Goal: Information Seeking & Learning: Learn about a topic

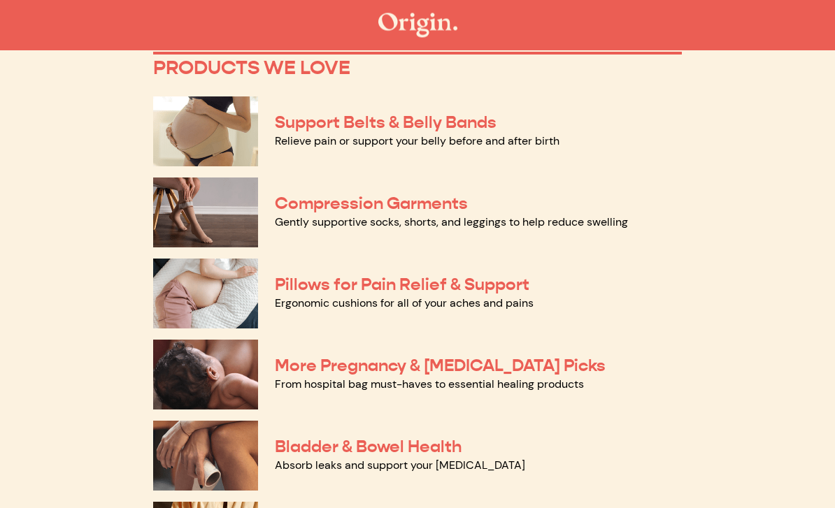
scroll to position [120, 0]
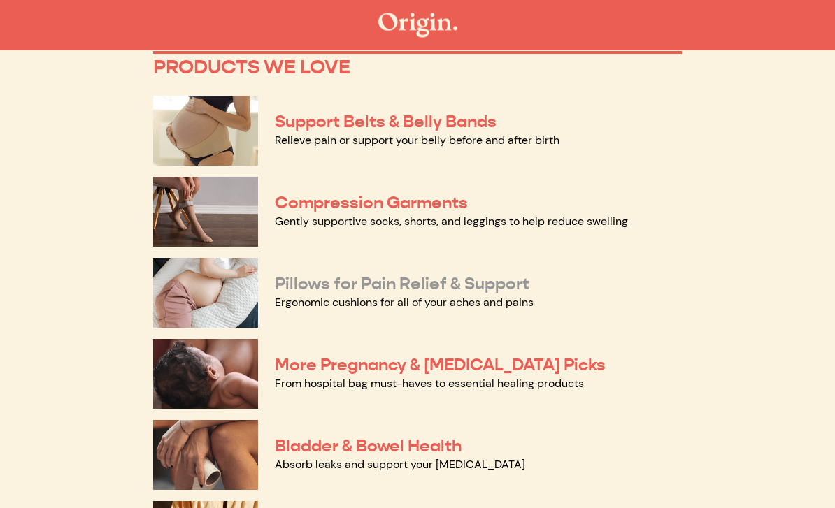
click at [288, 283] on link "Pillows for Pain Relief & Support" at bounding box center [402, 284] width 254 height 21
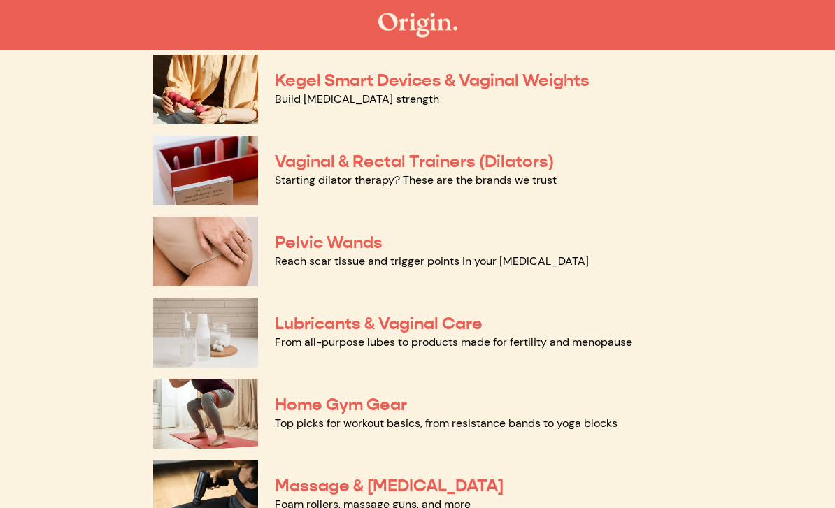
scroll to position [563, 0]
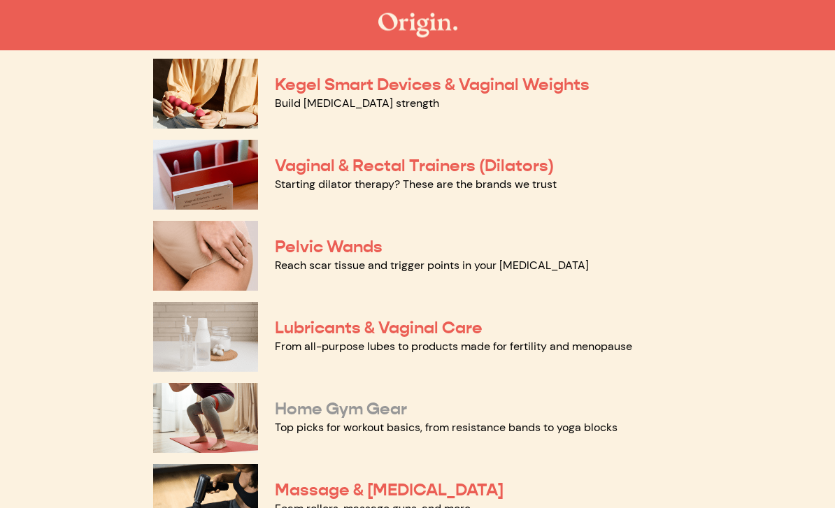
click at [290, 410] on link "Home Gym Gear" at bounding box center [341, 409] width 132 height 21
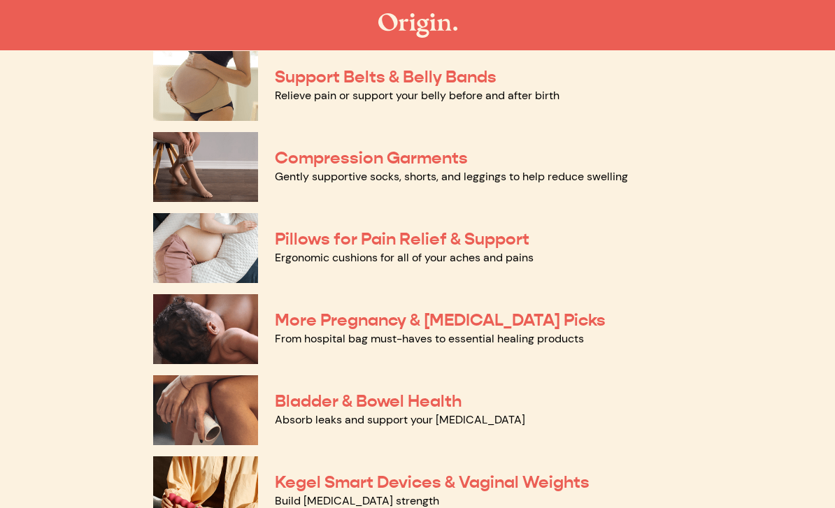
scroll to position [174, 0]
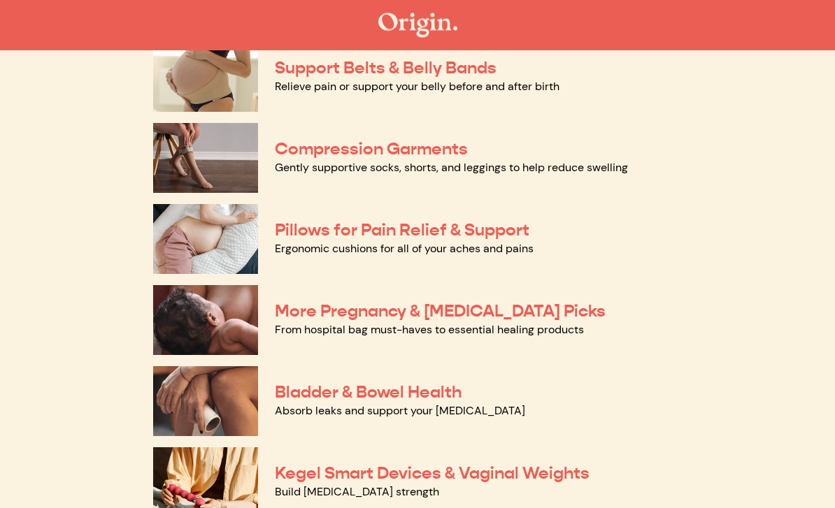
click at [604, 171] on link "Gently supportive socks, shorts, and leggings to help reduce swelling" at bounding box center [451, 168] width 353 height 15
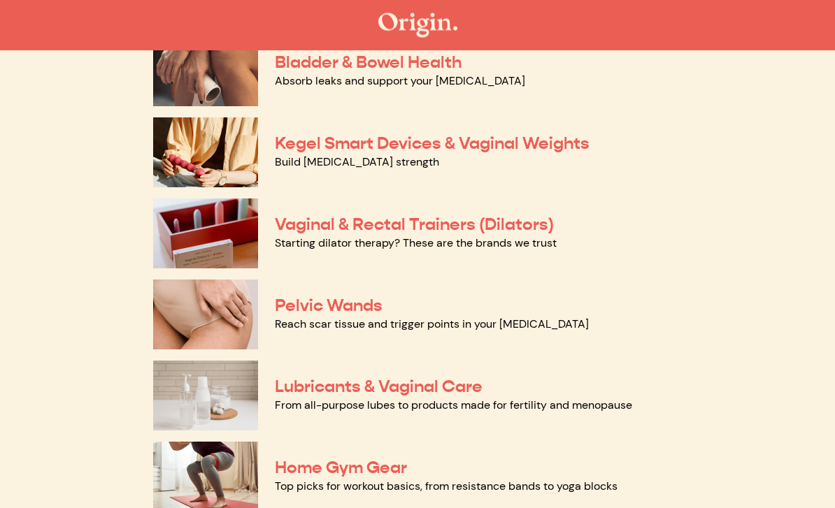
scroll to position [553, 0]
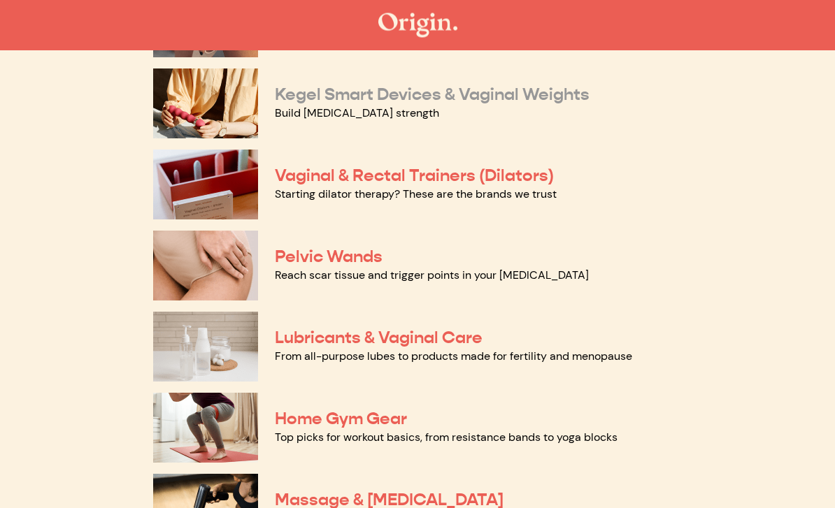
click at [319, 101] on link "Kegel Smart Devices & Vaginal Weights" at bounding box center [432, 95] width 315 height 21
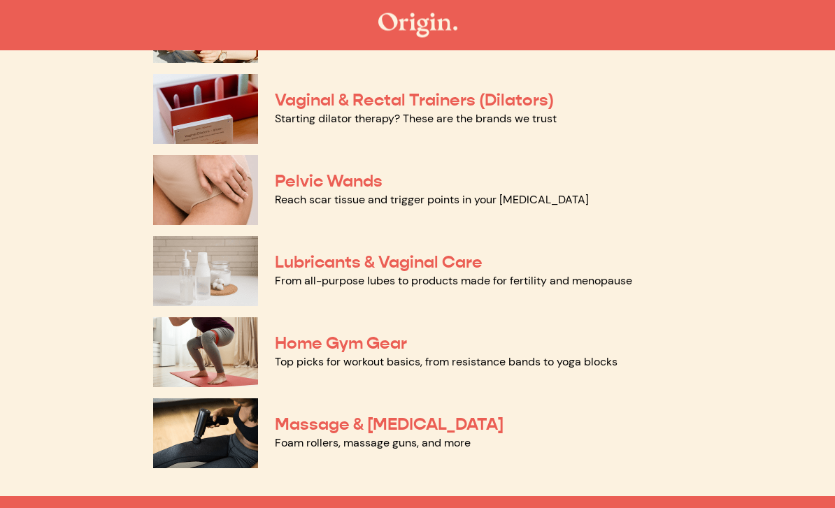
scroll to position [645, 0]
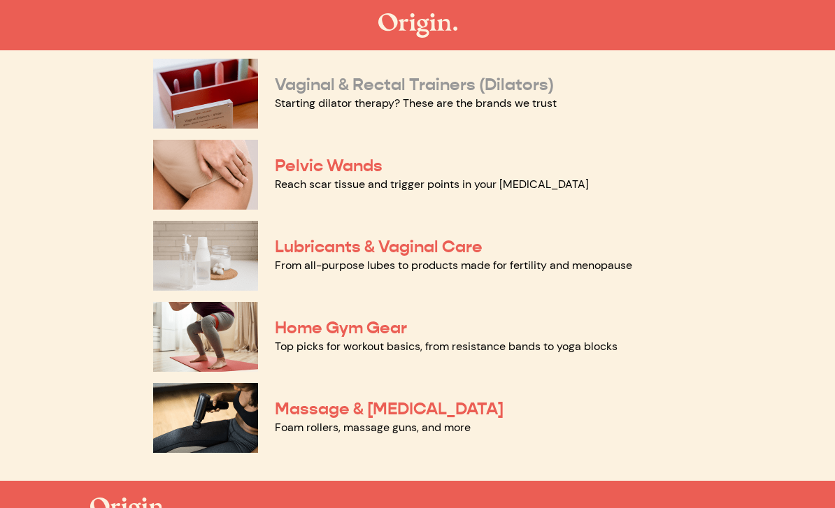
click at [289, 92] on link "Vaginal & Rectal Trainers (Dilators)" at bounding box center [414, 84] width 279 height 21
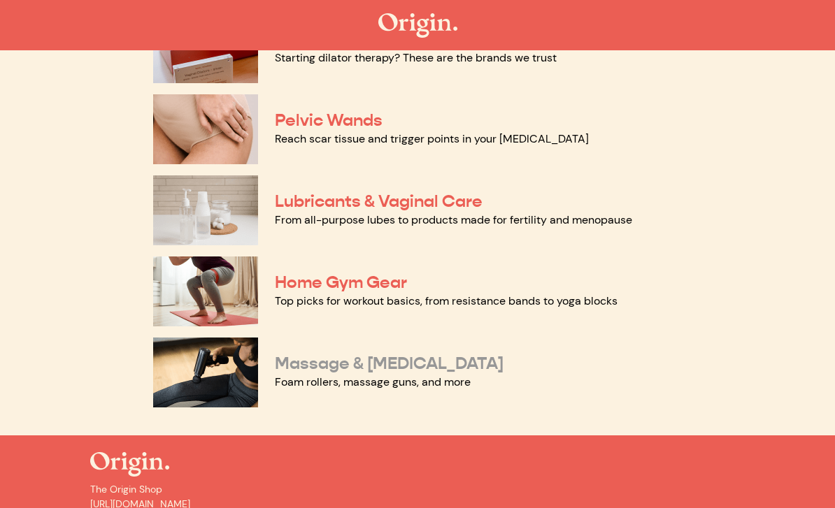
click at [309, 363] on link "Massage & Myofascial Release" at bounding box center [389, 363] width 229 height 21
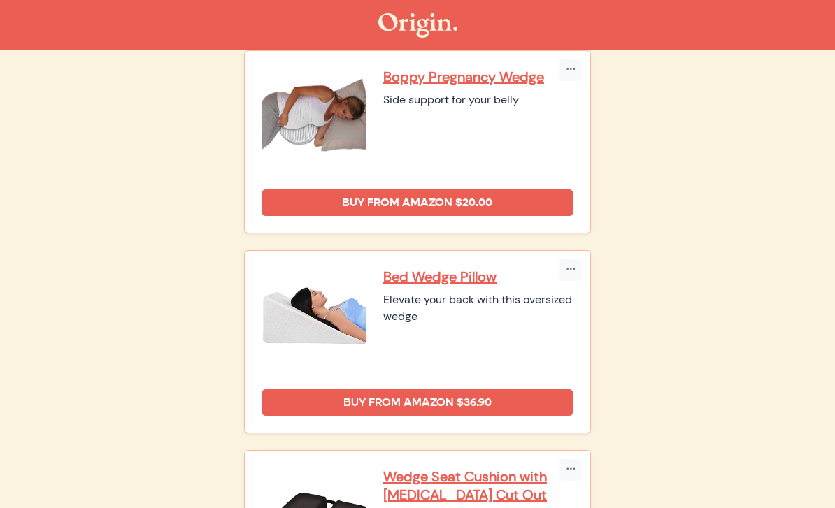
scroll to position [161, 0]
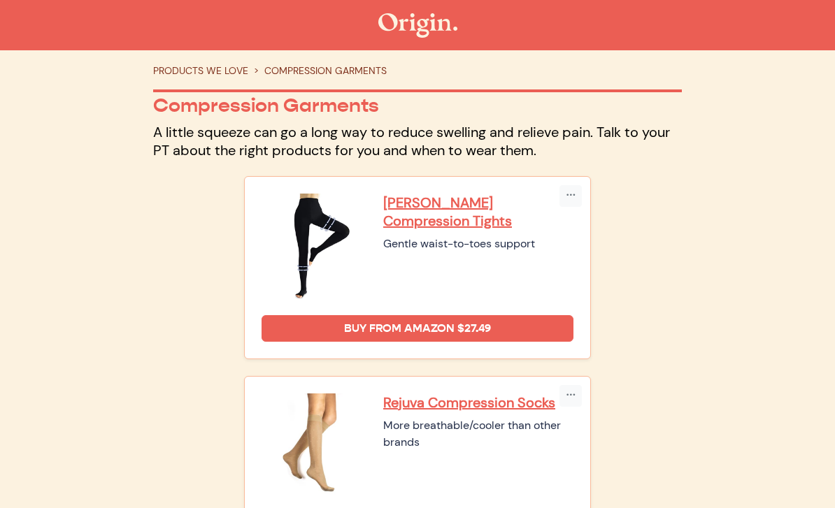
scroll to position [50, 0]
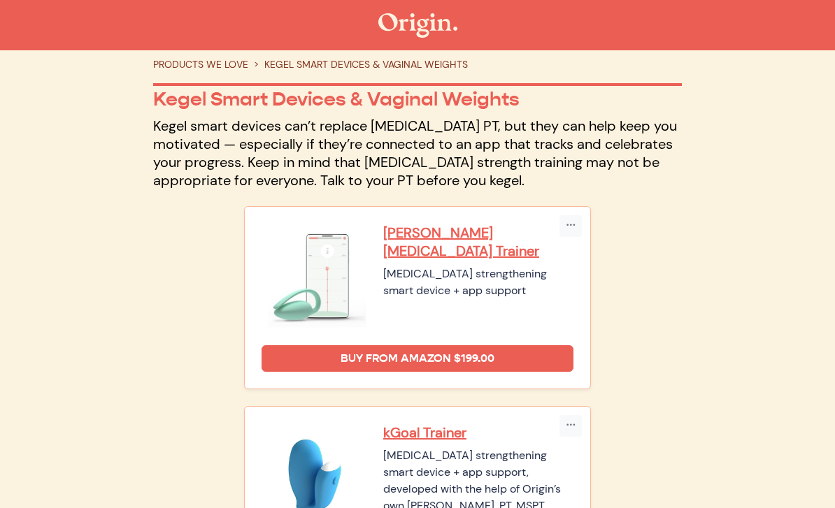
scroll to position [48, 0]
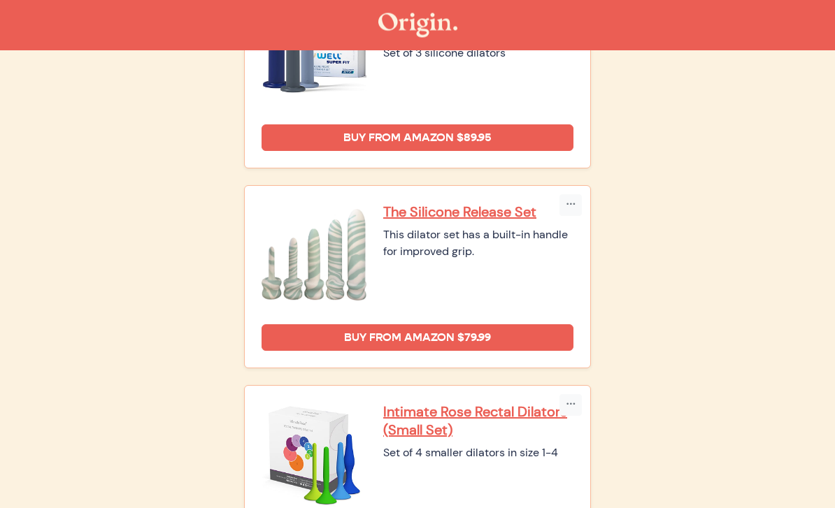
scroll to position [1366, 0]
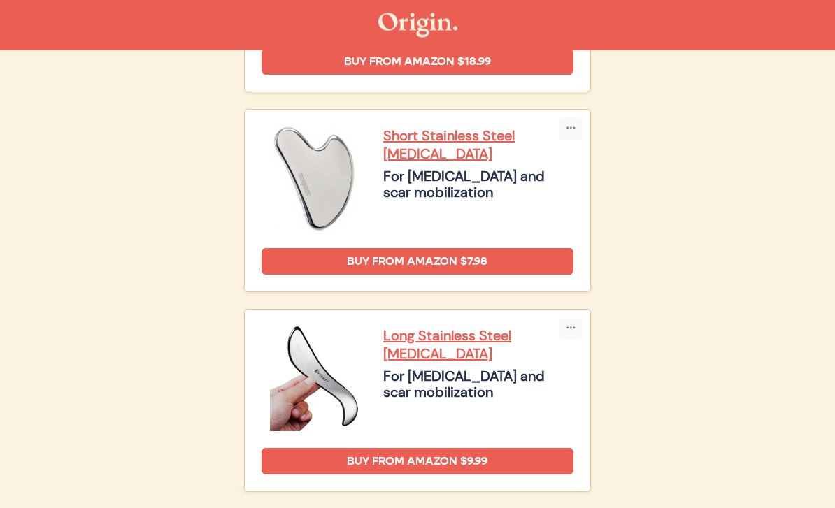
scroll to position [2127, 0]
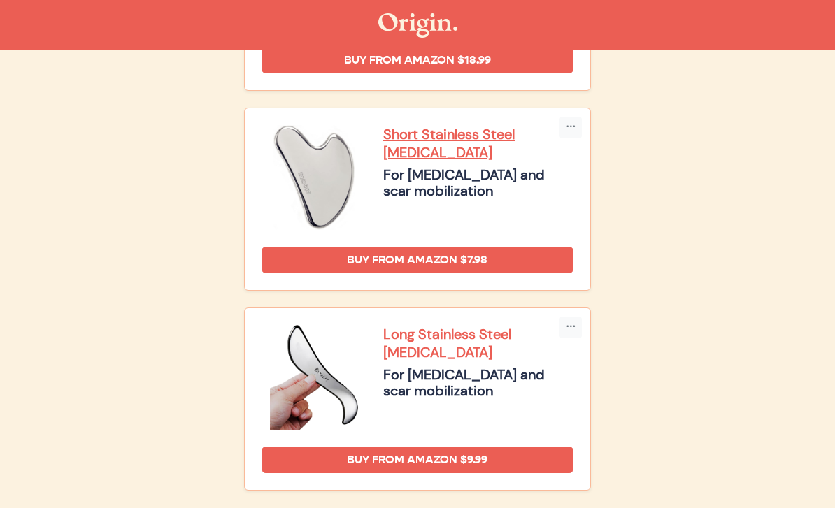
click at [538, 329] on p "Long Stainless Steel [MEDICAL_DATA]" at bounding box center [478, 343] width 190 height 36
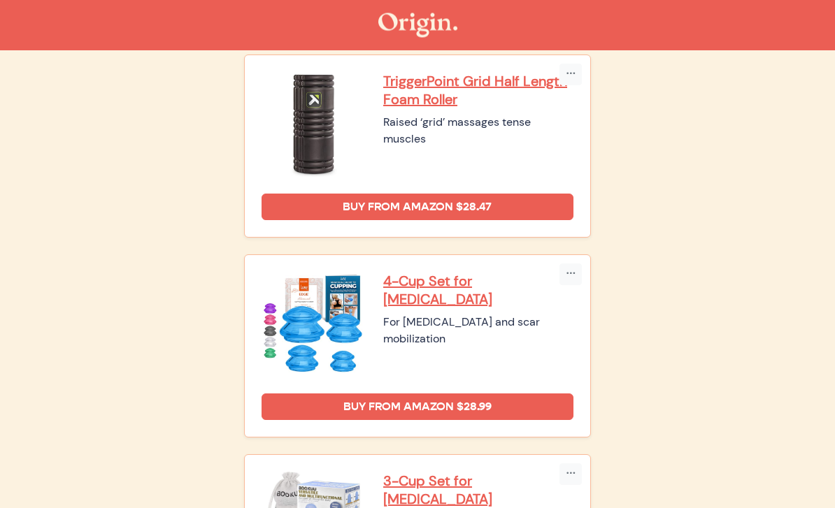
scroll to position [1368, 0]
